Goal: Transaction & Acquisition: Subscribe to service/newsletter

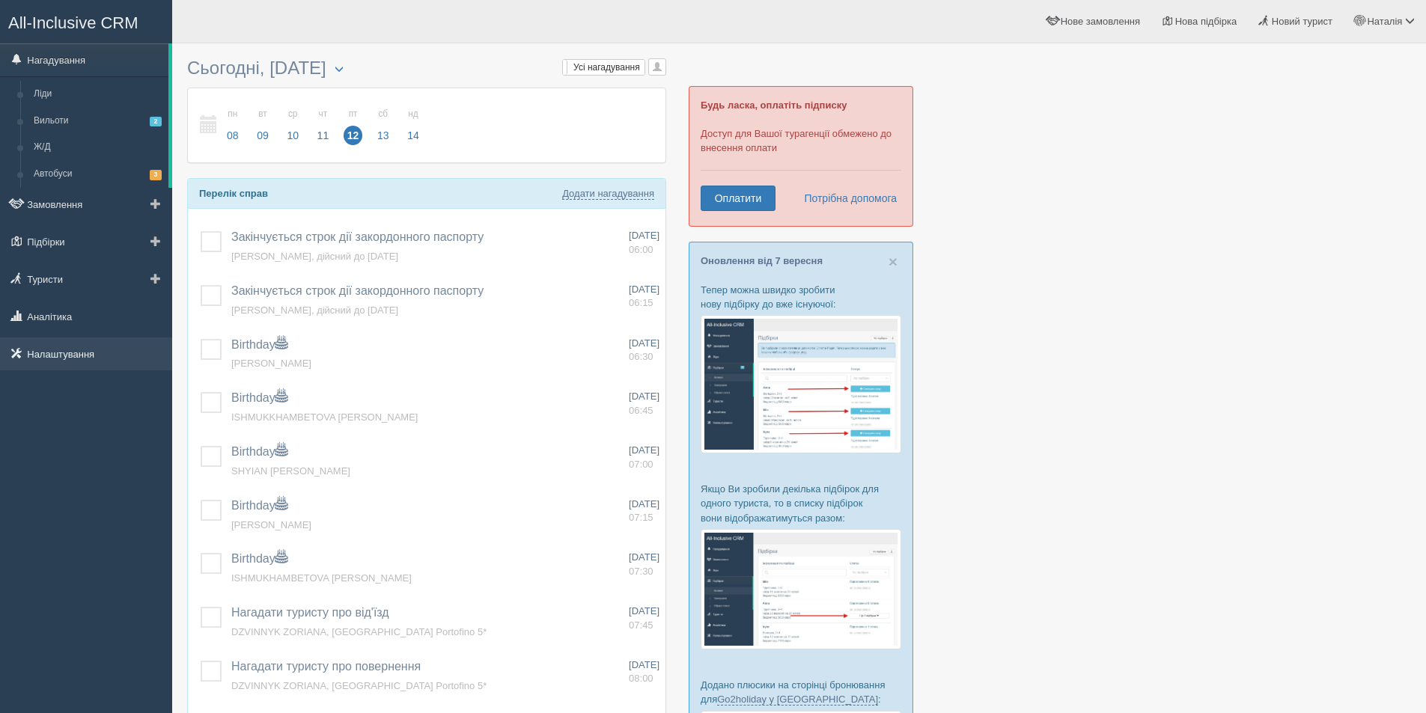
click at [55, 356] on link "Налаштування" at bounding box center [86, 354] width 172 height 33
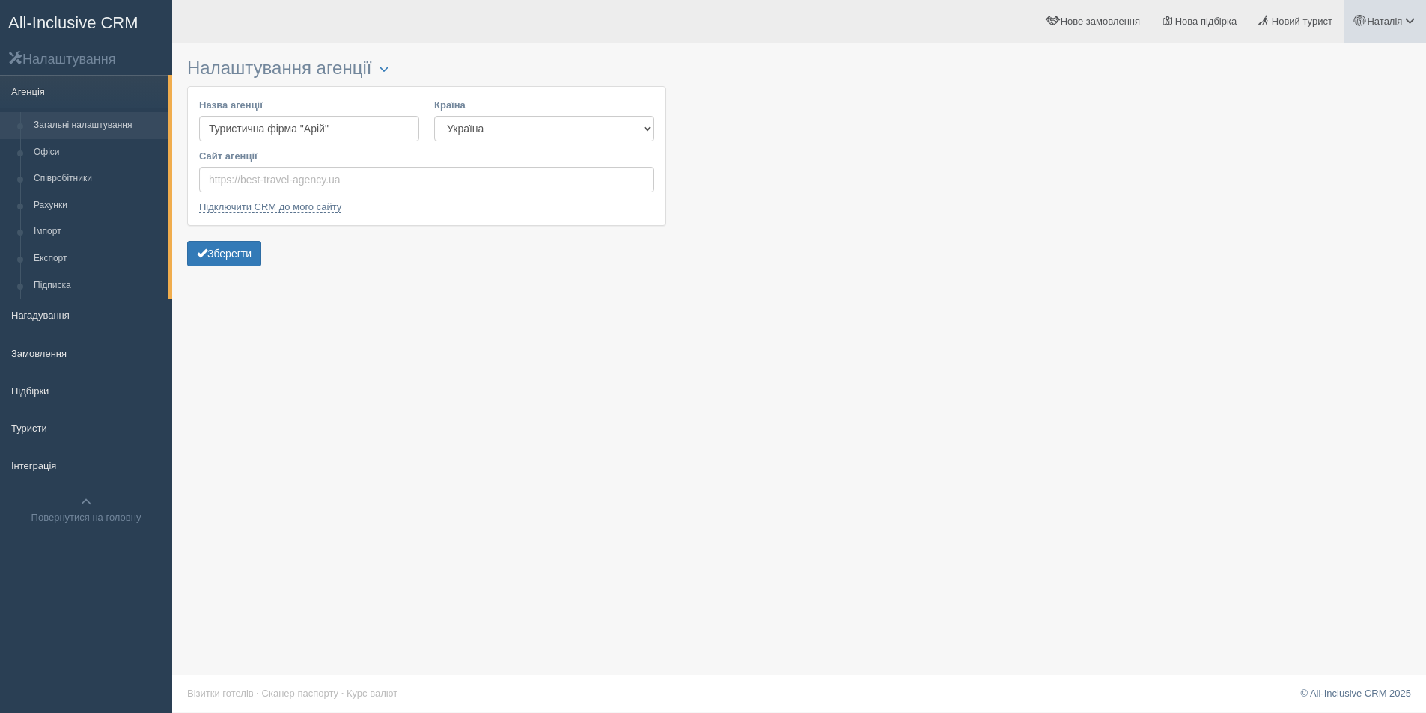
click at [1385, 27] on link "Наталія" at bounding box center [1384, 21] width 82 height 43
click at [553, 325] on div "Налаштування агенції Блокування Назва агенції Туристична фірма "Арій" [GEOGRAPH…" at bounding box center [799, 356] width 1254 height 713
click at [55, 287] on link "Підписка" at bounding box center [97, 285] width 141 height 27
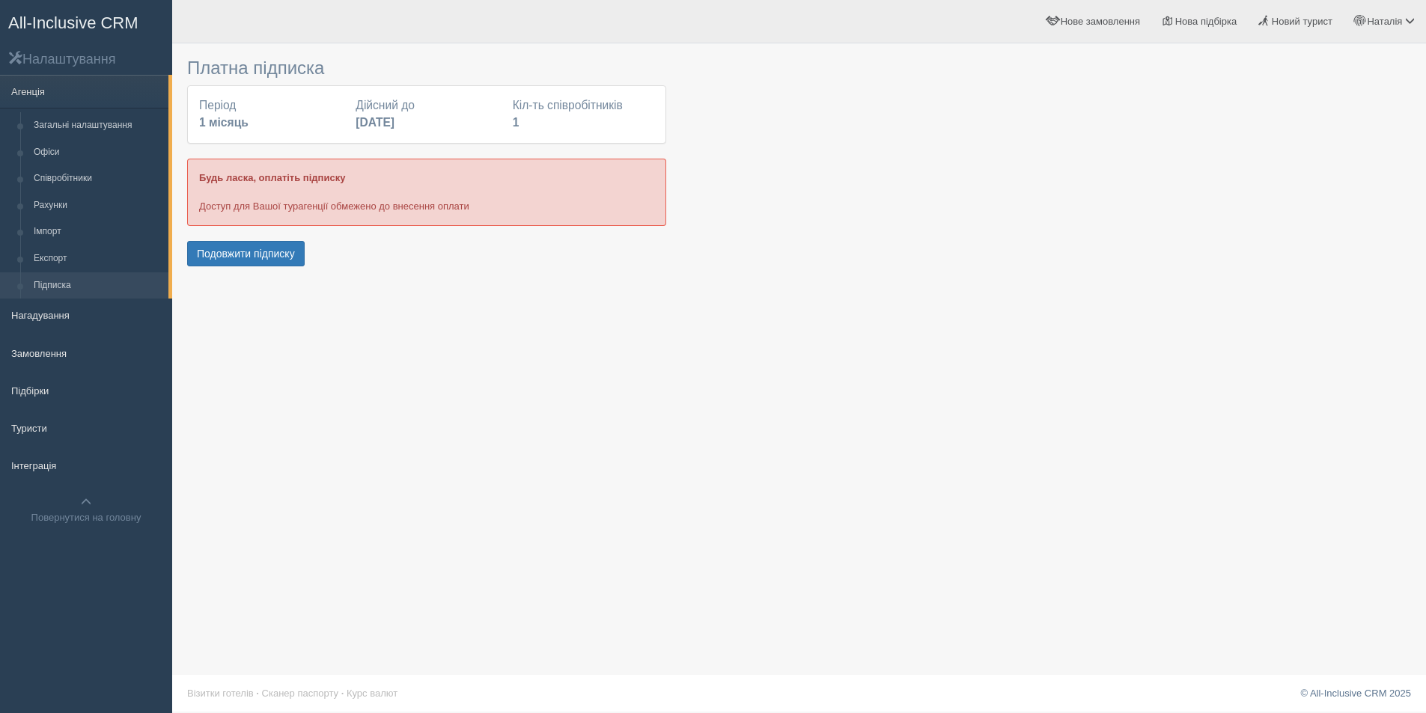
click at [227, 106] on div "Період 1 місяць" at bounding box center [270, 114] width 156 height 34
click at [277, 259] on button "Подовжити підписку" at bounding box center [246, 253] width 118 height 25
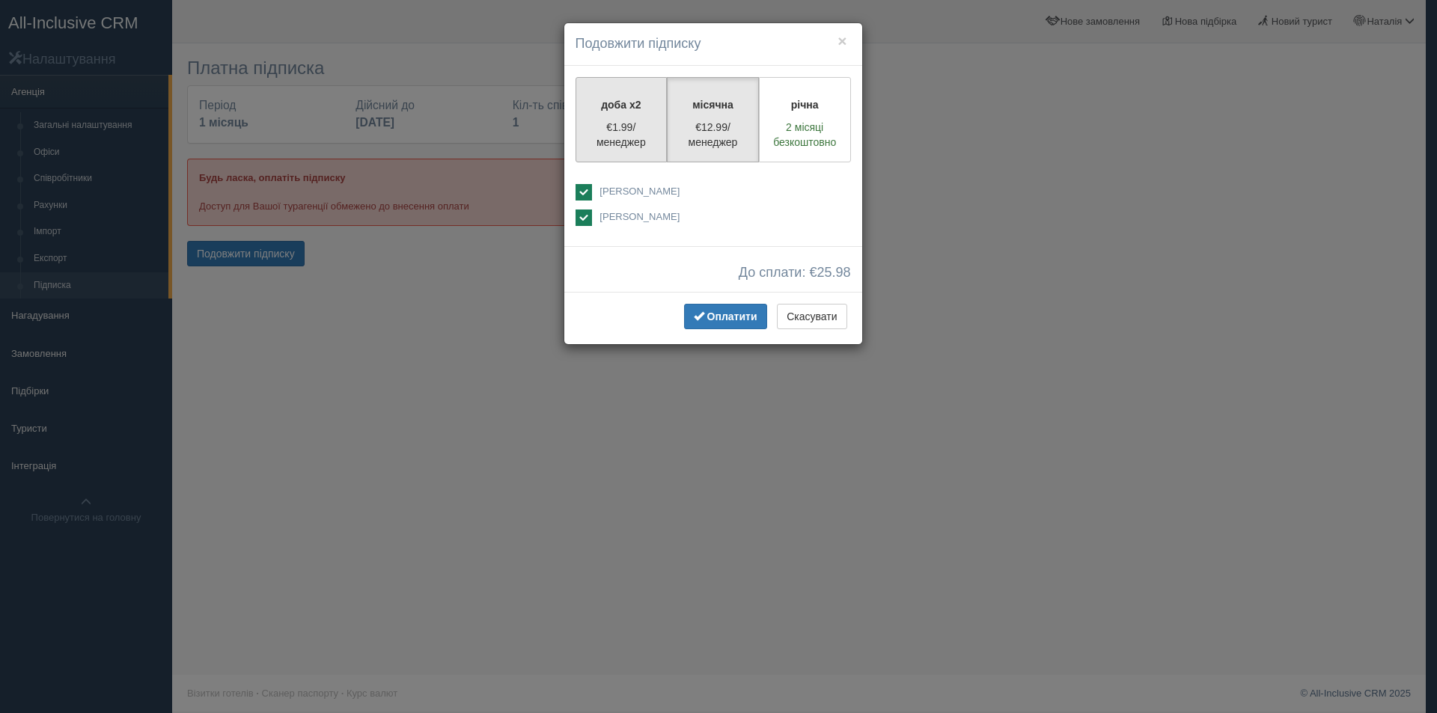
click at [605, 126] on p "€1.99/менеджер" at bounding box center [621, 135] width 73 height 30
radio input "true"
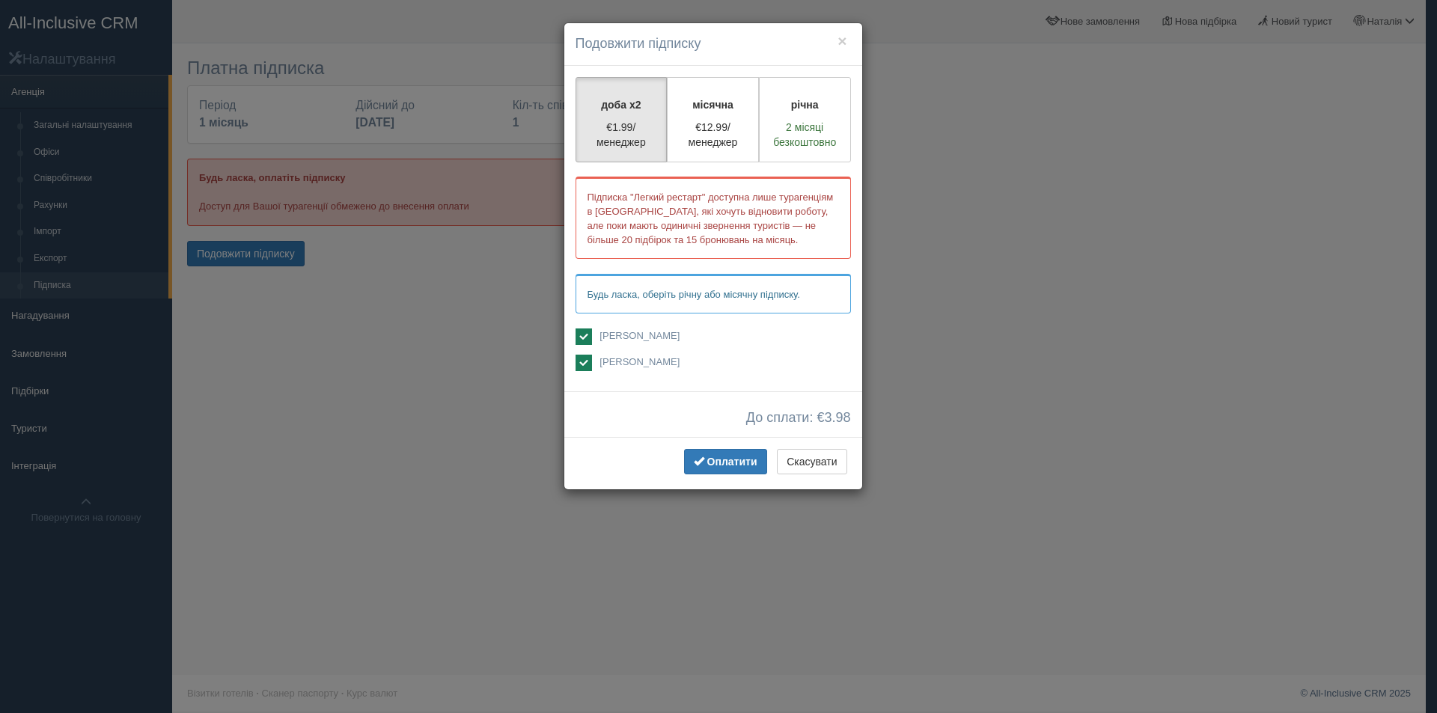
click at [593, 362] on label "[PERSON_NAME]" at bounding box center [713, 364] width 275 height 18
checkbox input "true"
click at [693, 153] on label "місячна €12.99/менеджер" at bounding box center [713, 119] width 92 height 85
radio input "true"
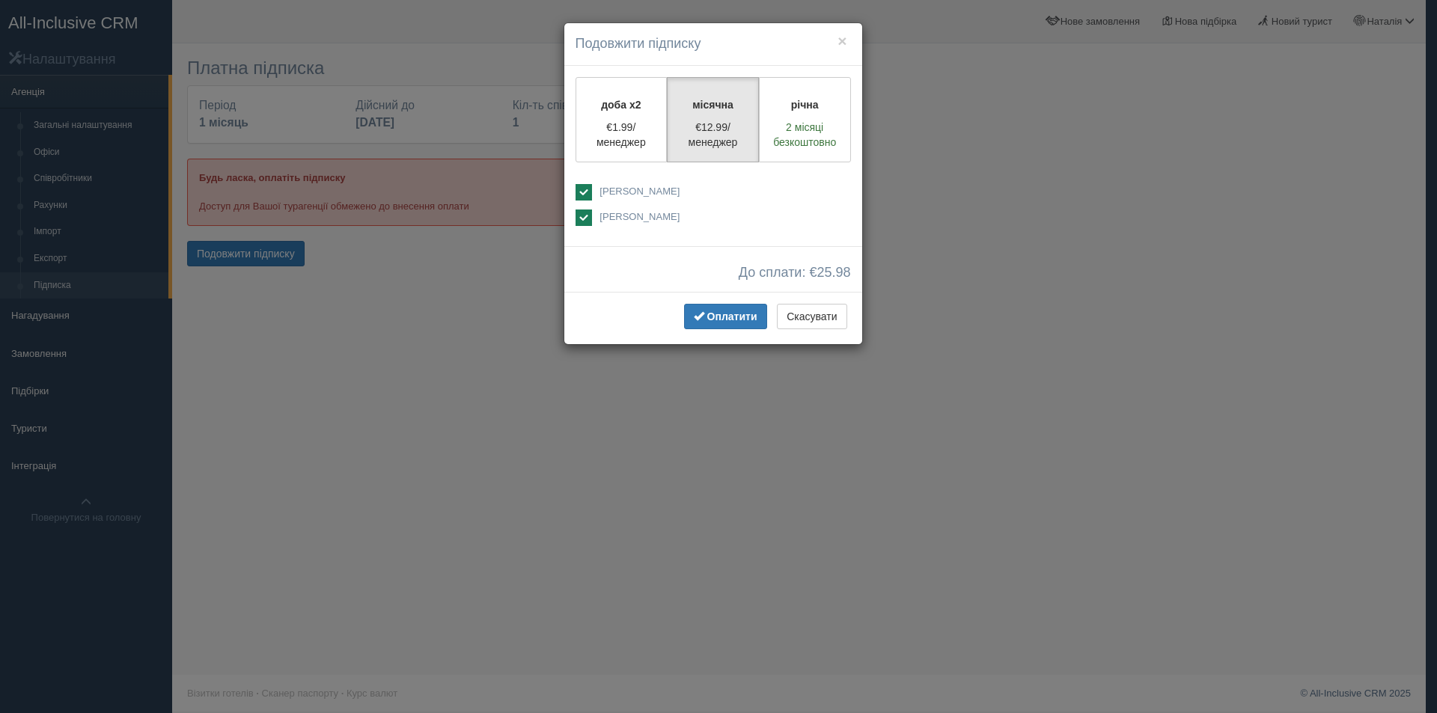
click at [588, 217] on ins at bounding box center [584, 218] width 16 height 16
checkbox input "false"
click at [731, 320] on span "Оплатити" at bounding box center [732, 317] width 50 height 12
